Goal: Transaction & Acquisition: Purchase product/service

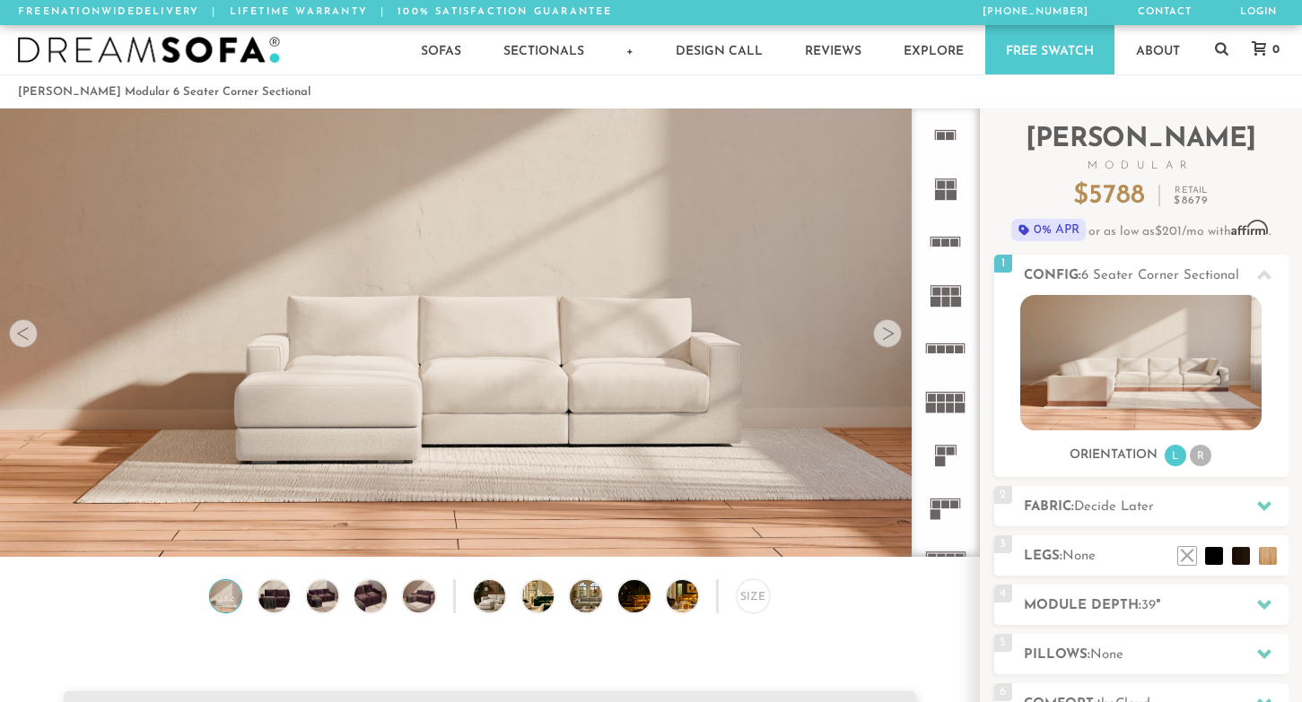
scroll to position [19752, 1302]
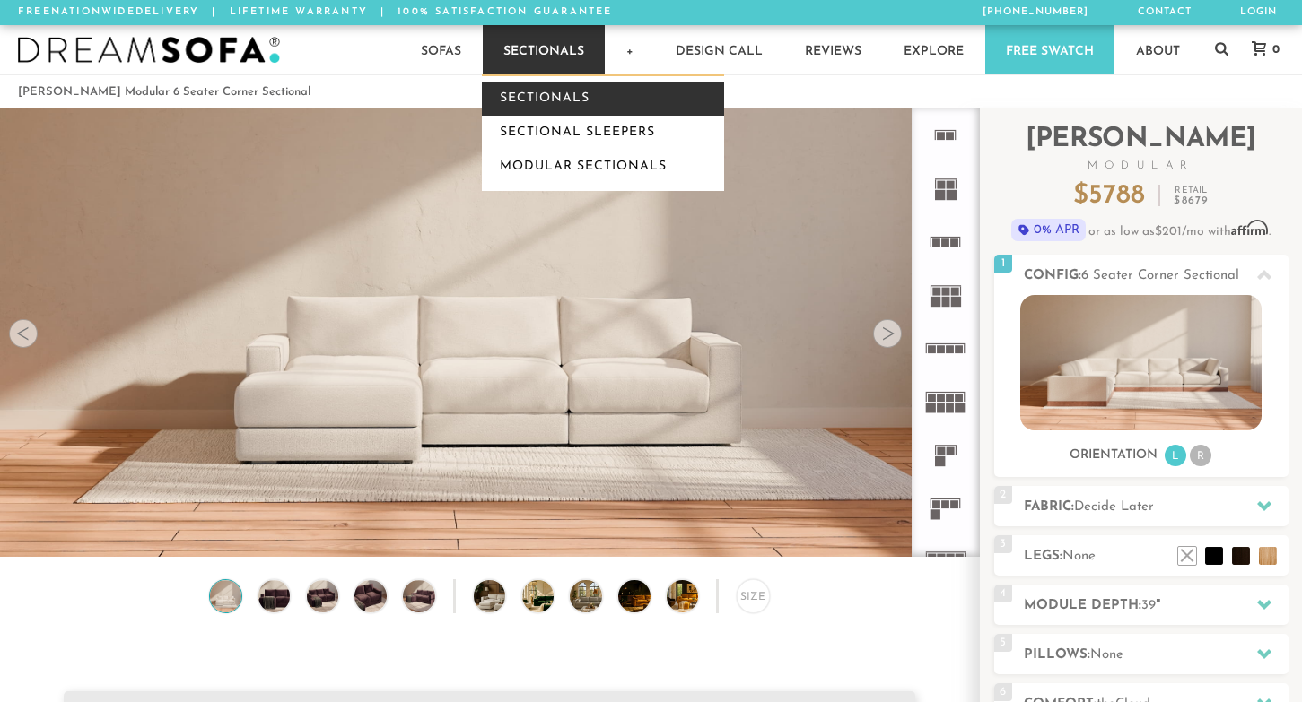
click at [545, 105] on link "Sectionals" at bounding box center [603, 99] width 242 height 34
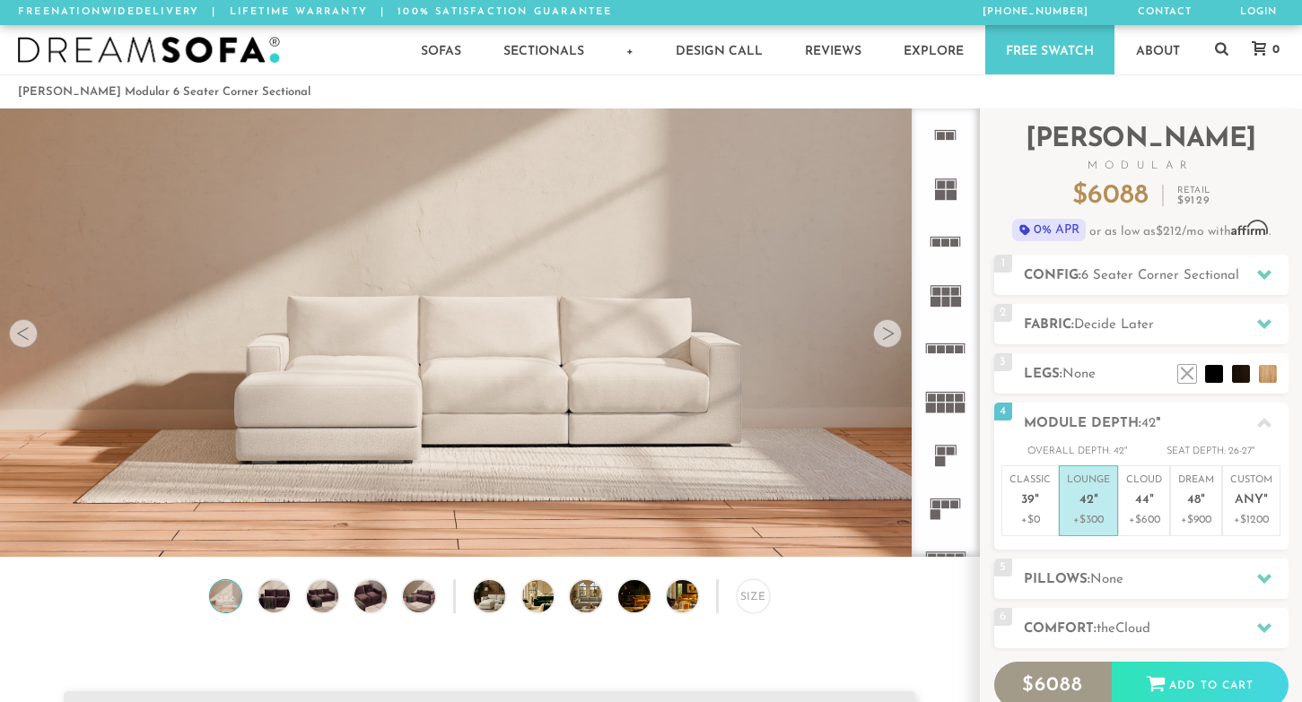
scroll to position [19752, 1302]
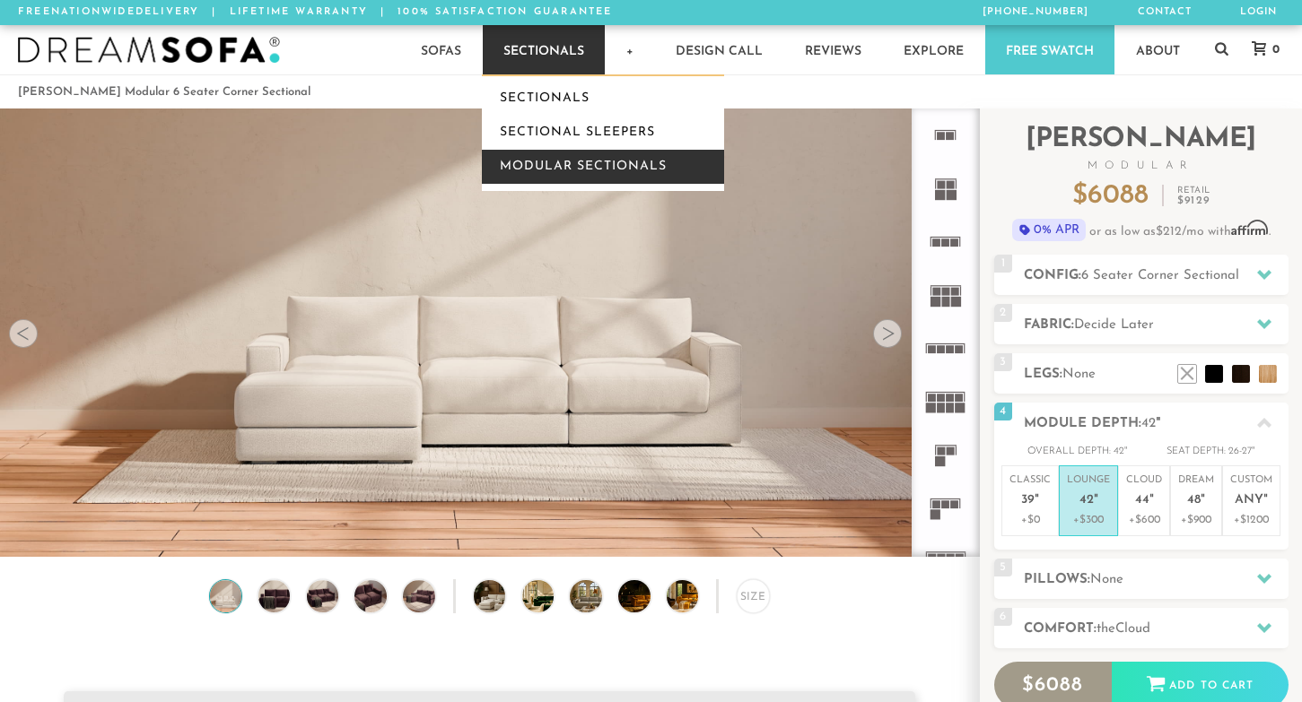
click at [568, 159] on link "Modular Sectionals" at bounding box center [603, 167] width 242 height 34
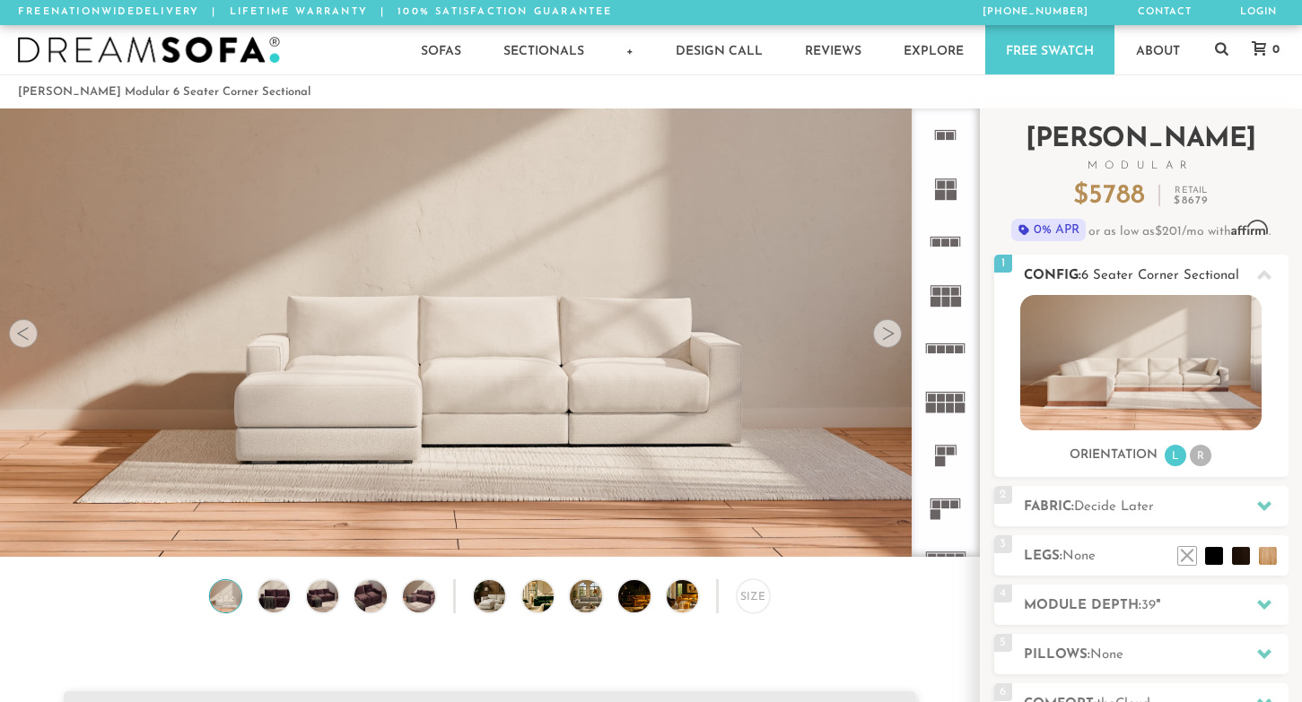
click at [1196, 458] on li "R" at bounding box center [1201, 456] width 22 height 22
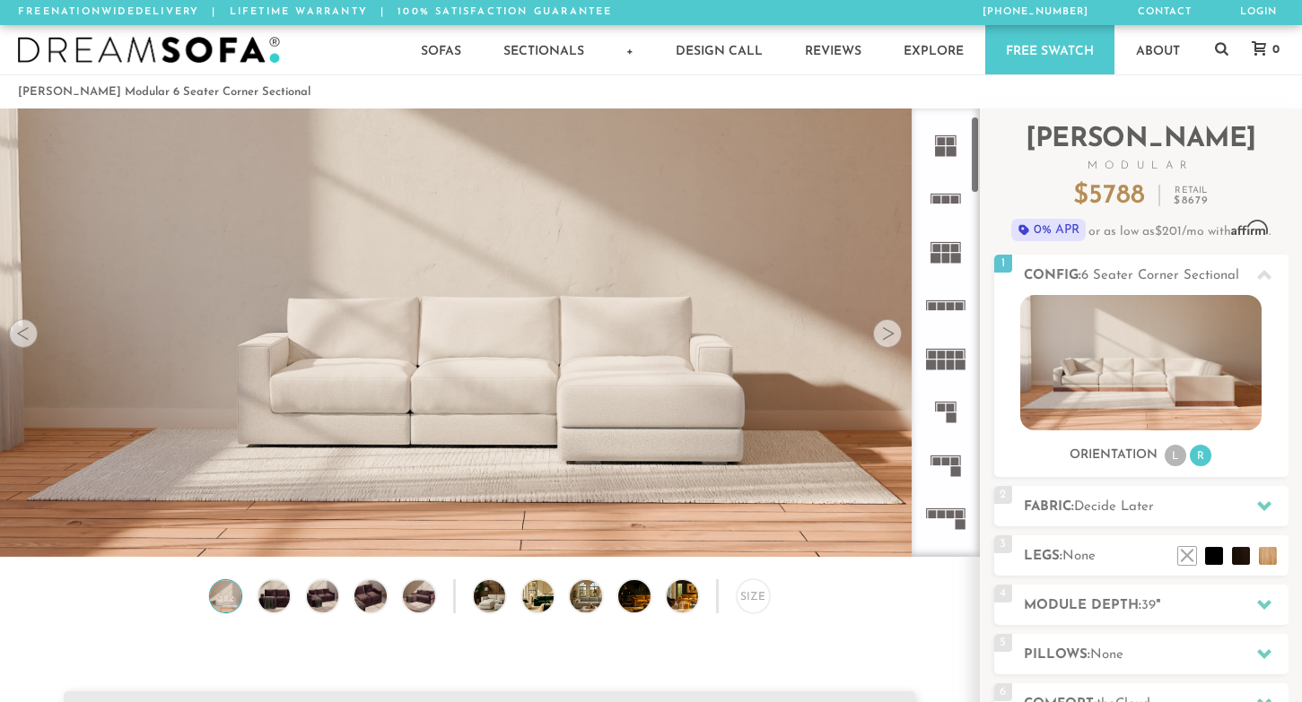
scroll to position [39, 0]
click at [32, 338] on div at bounding box center [23, 333] width 29 height 29
click at [23, 330] on div at bounding box center [23, 333] width 29 height 29
click at [888, 331] on div at bounding box center [887, 333] width 29 height 29
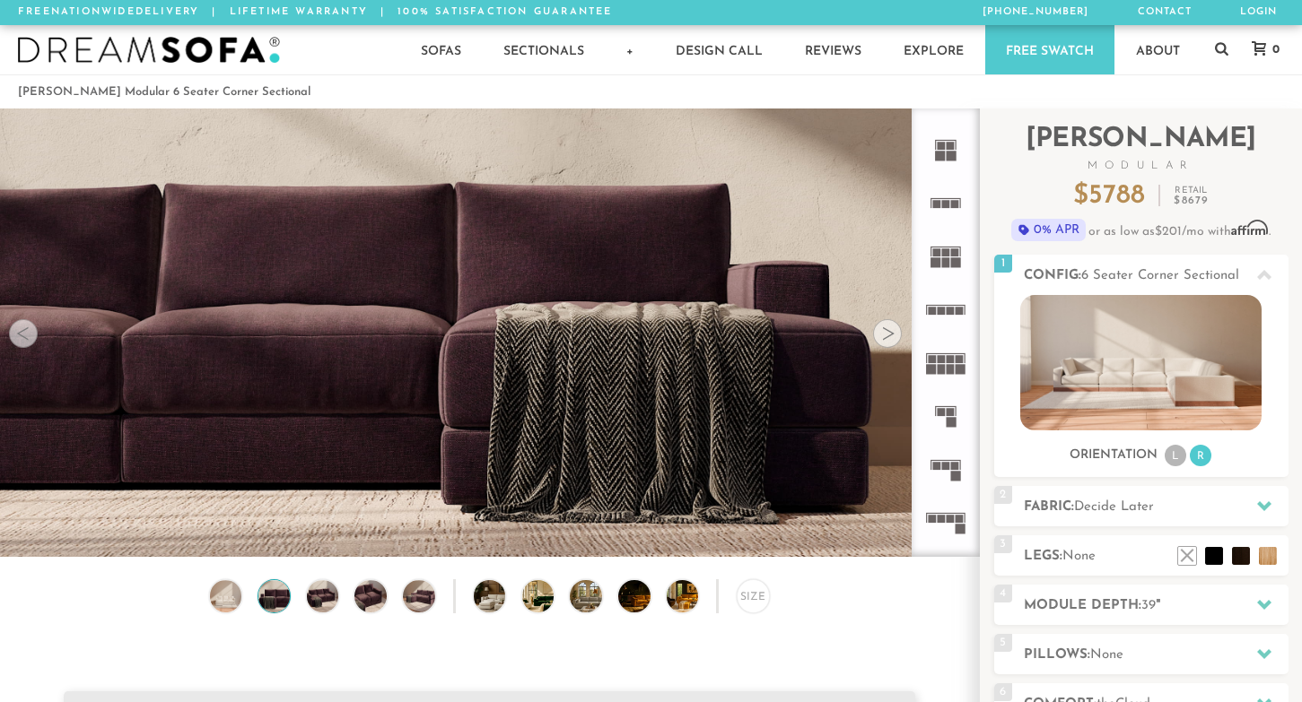
click at [888, 331] on div at bounding box center [887, 333] width 29 height 29
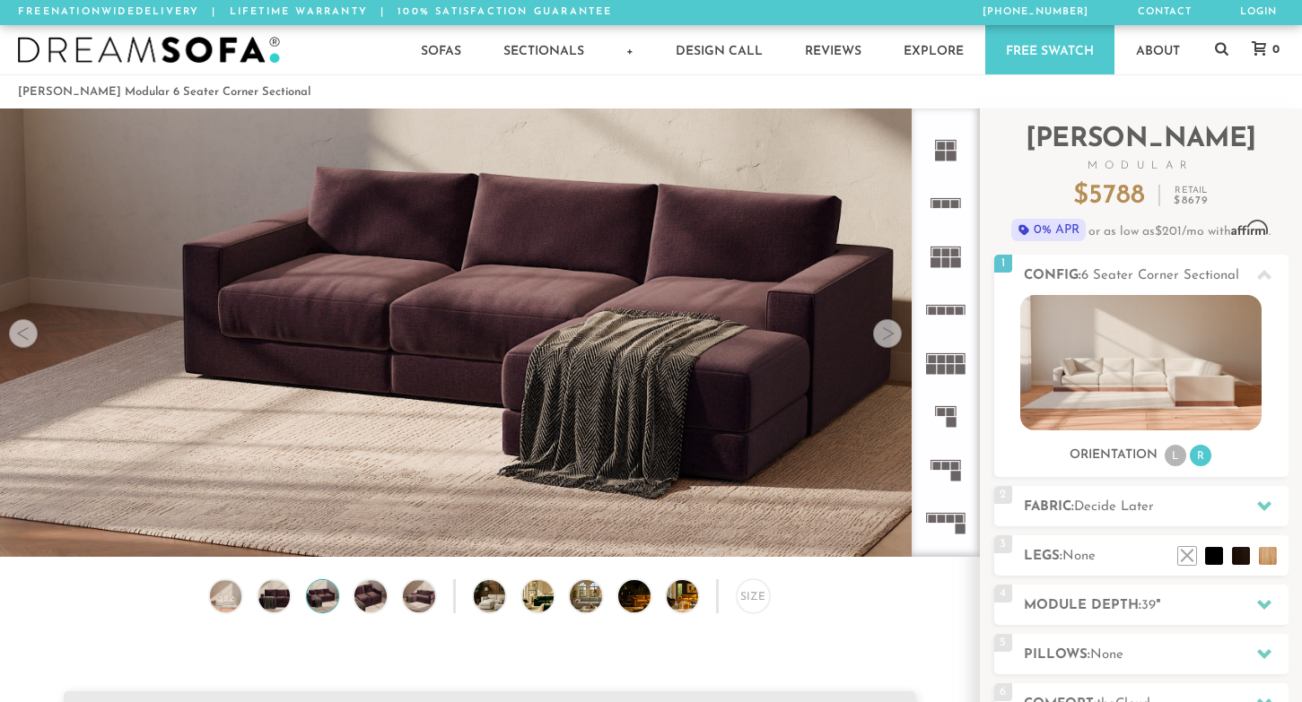
click at [881, 331] on div at bounding box center [887, 333] width 29 height 29
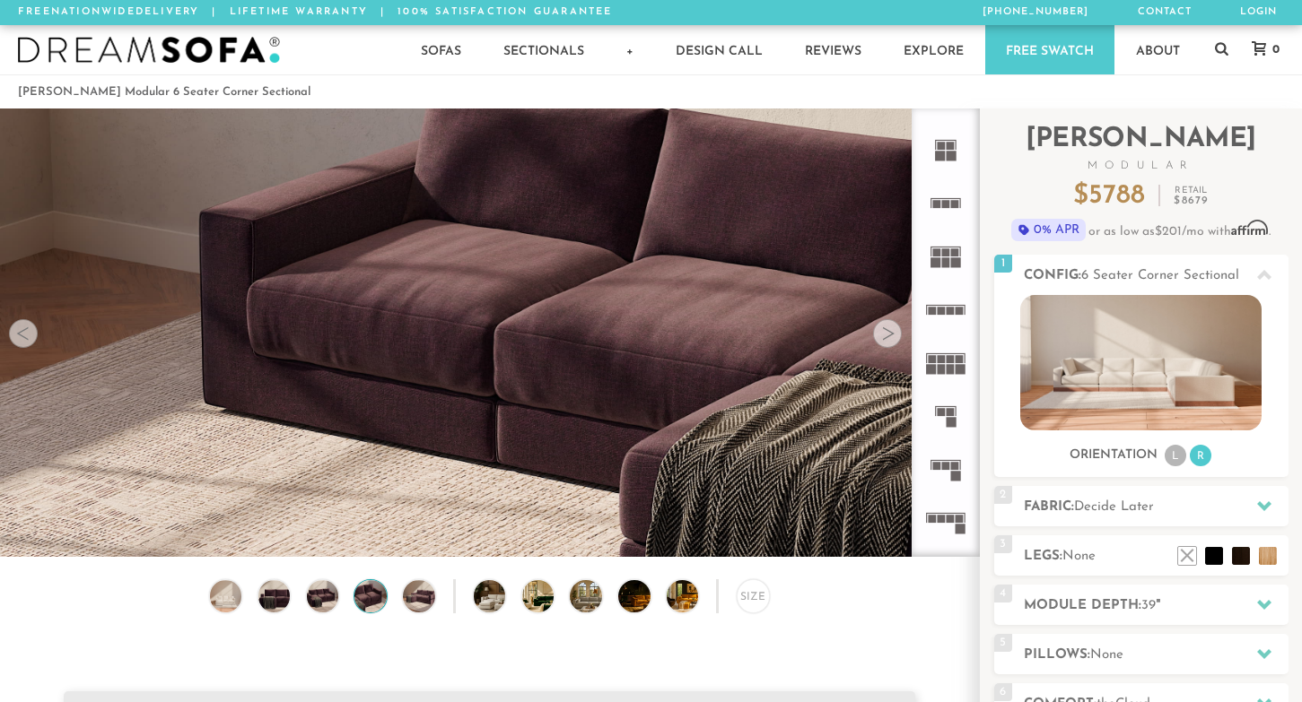
click at [881, 331] on div at bounding box center [887, 333] width 29 height 29
